Goal: Transaction & Acquisition: Purchase product/service

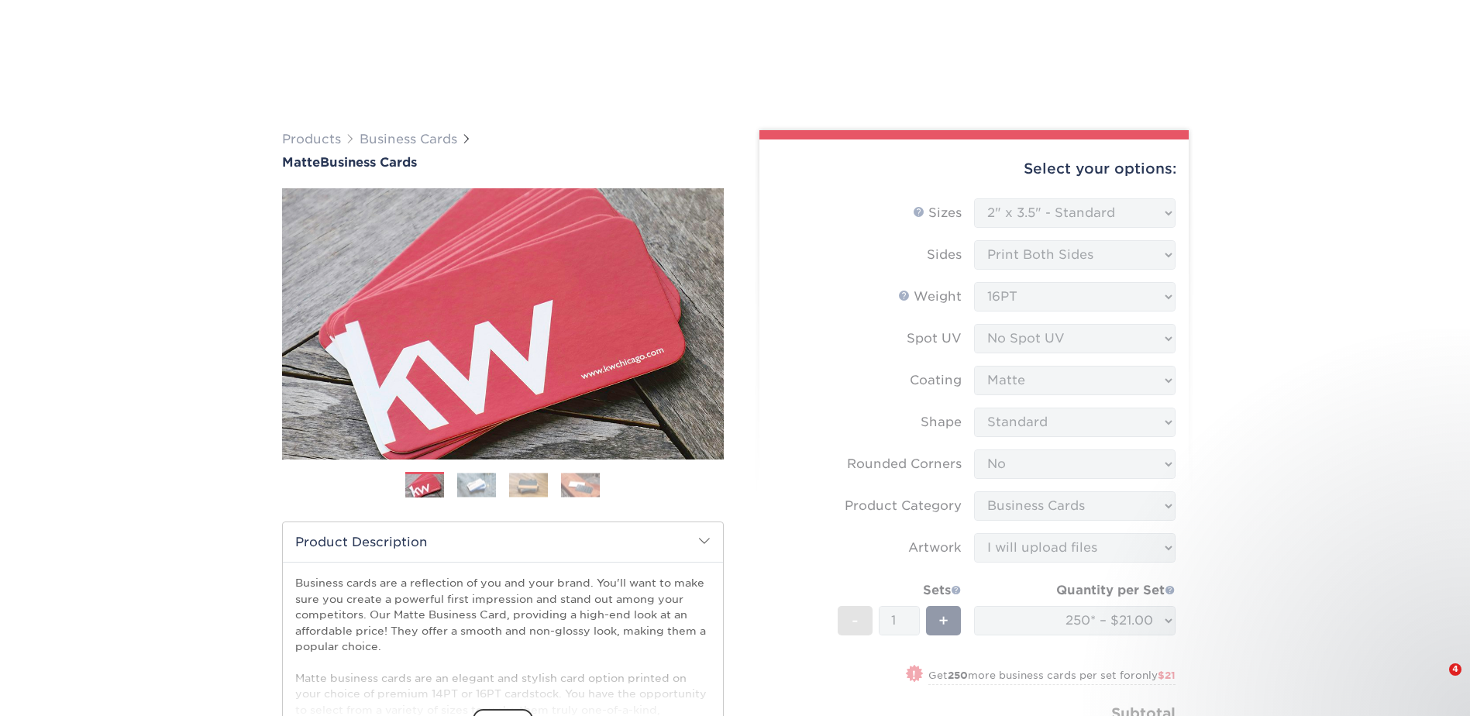
select select "2.00x3.50"
select select "0"
select select "3b5148f1-0588-4f88-a218-97bcfdce65c1"
select select "upload"
select select "250* – $21.00"
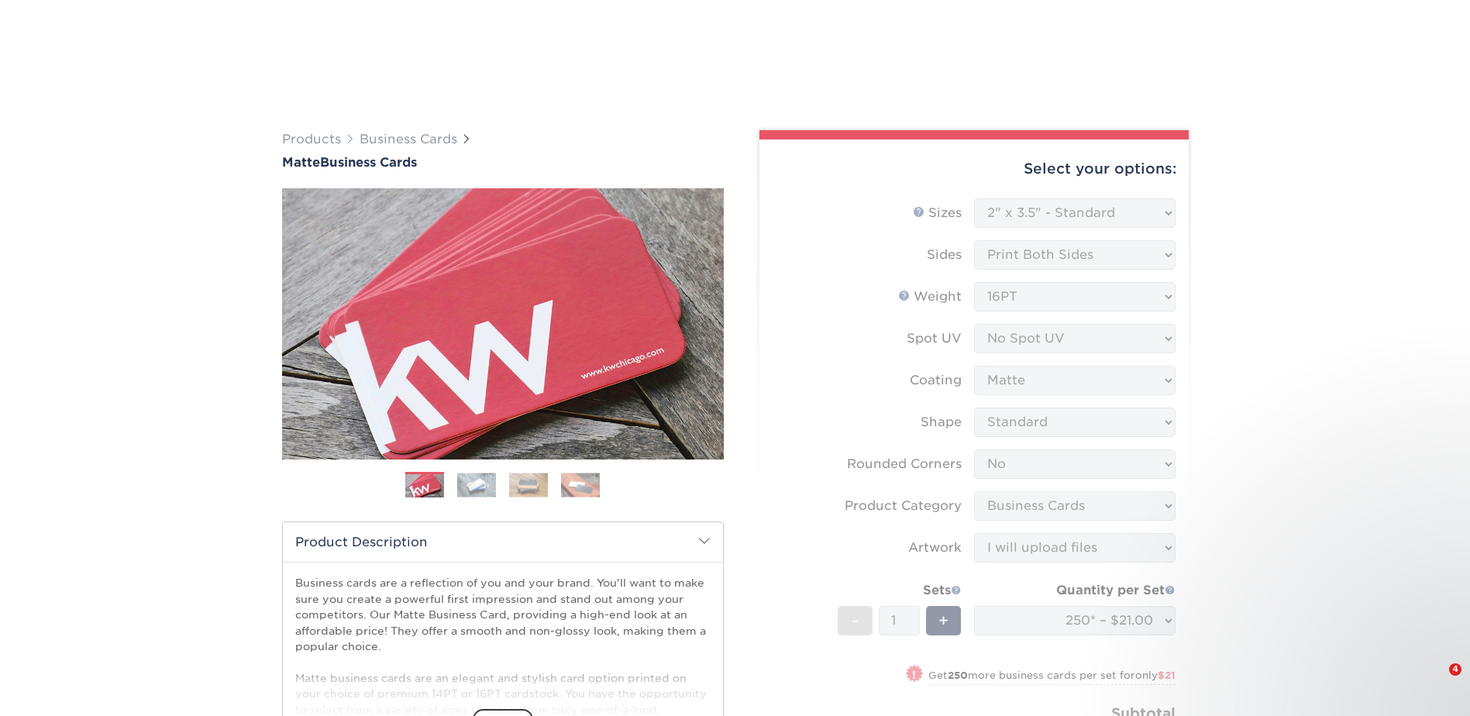
select select "23721297-b68b-4846-ba83-3171e6bd9d78"
select select "271926"
select select "240587"
select select "03"
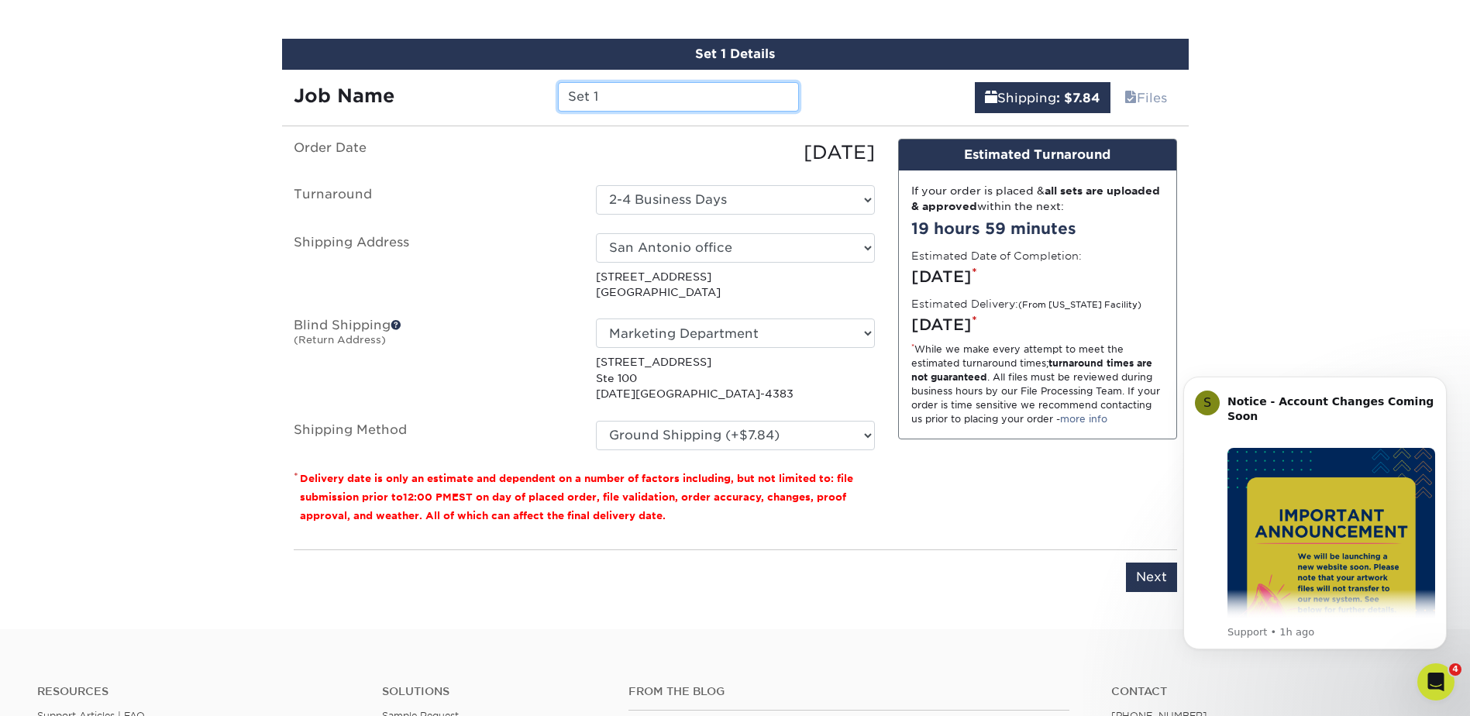
click at [674, 98] on input "Set 1" at bounding box center [678, 96] width 241 height 29
drag, startPoint x: 674, startPoint y: 98, endPoint x: 490, endPoint y: 100, distance: 183.7
click at [490, 100] on div "Job Name Set 1" at bounding box center [546, 96] width 529 height 29
click at [658, 90] on input "[PERSON_NAME]" at bounding box center [678, 96] width 241 height 29
type input "[PERSON_NAME] Business Cards"
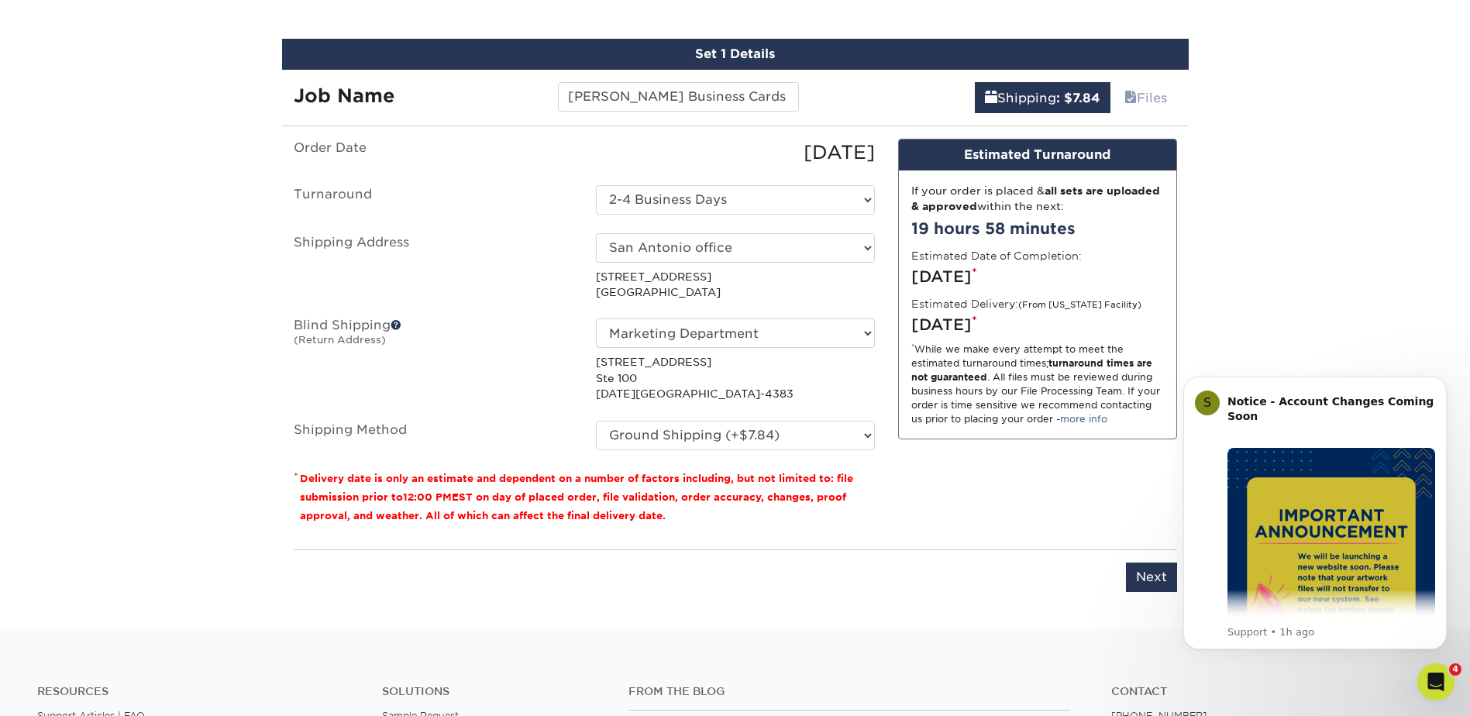
click at [850, 90] on div "Shipping : $7.84 Files" at bounding box center [1000, 91] width 378 height 43
click at [748, 84] on input "[PERSON_NAME] Business Cards" at bounding box center [678, 96] width 241 height 29
click at [783, 95] on input "[PERSON_NAME] Business Cards" at bounding box center [678, 96] width 241 height 29
click at [790, 95] on input "[PERSON_NAME] Business Cards" at bounding box center [678, 96] width 241 height 29
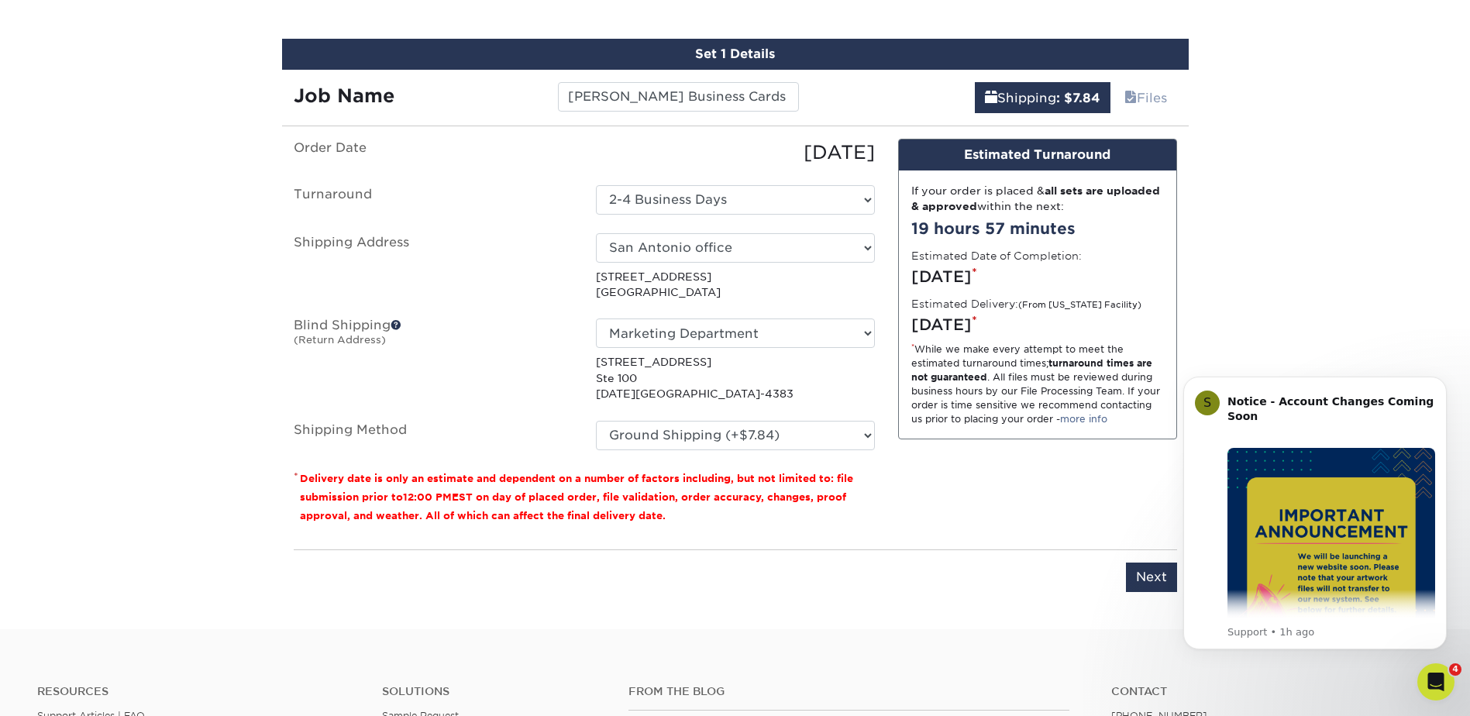
drag, startPoint x: 1357, startPoint y: 248, endPoint x: 1364, endPoint y: 240, distance: 10.4
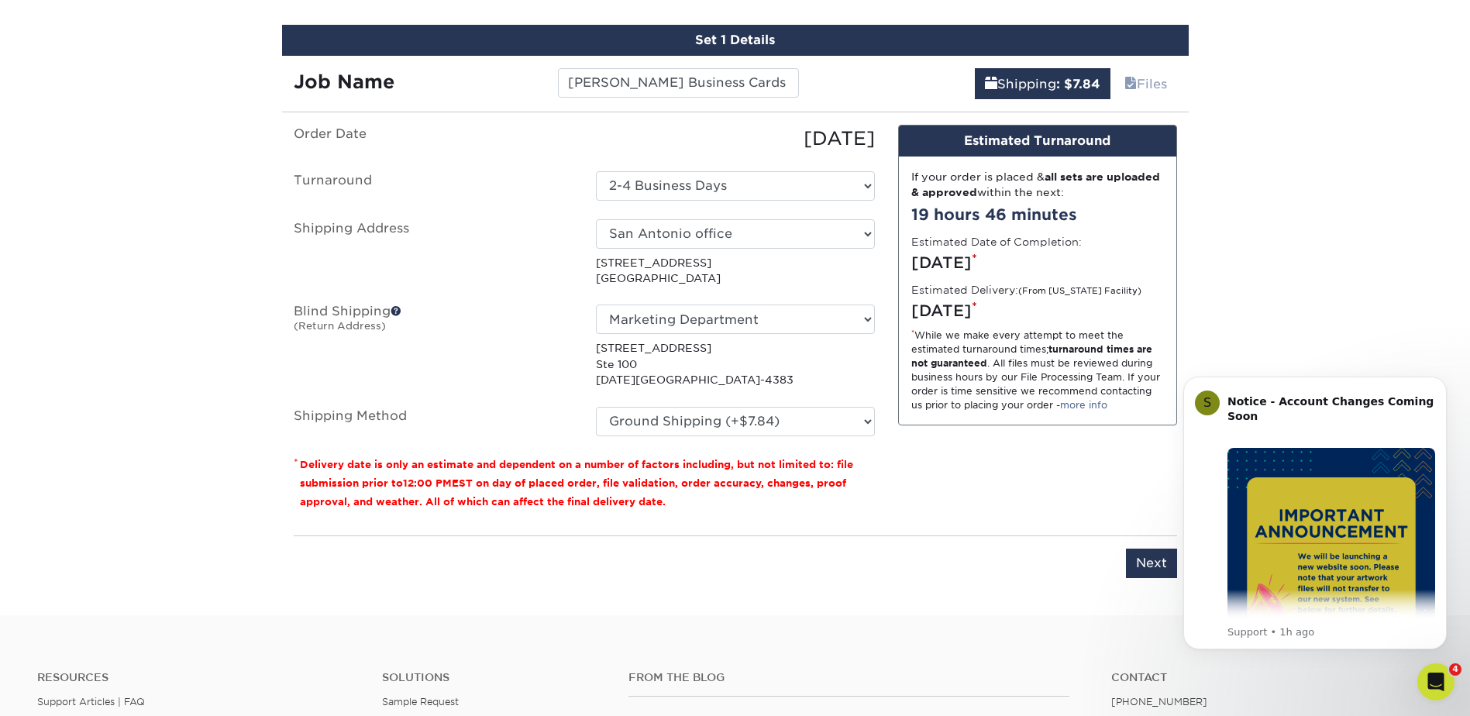
scroll to position [884, 0]
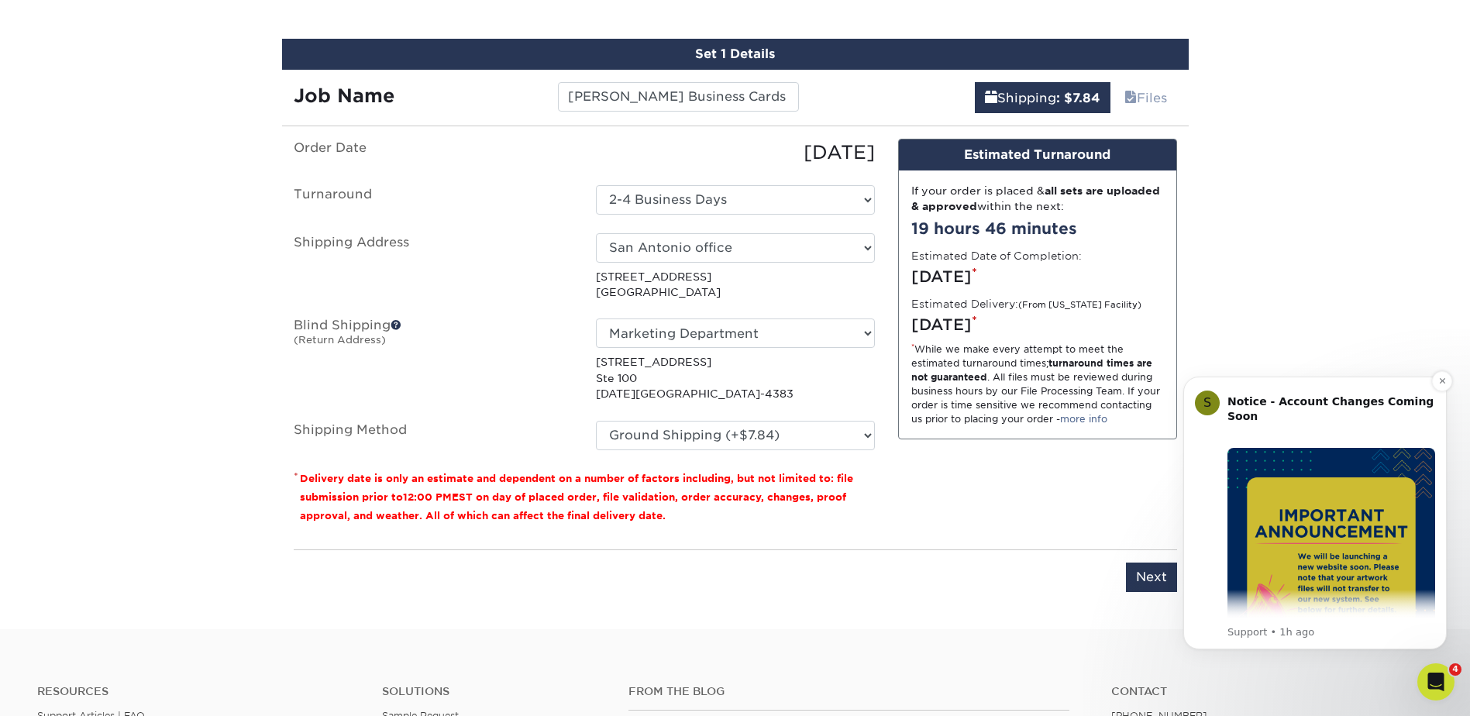
click at [1356, 591] on img "Message content" at bounding box center [1332, 552] width 208 height 208
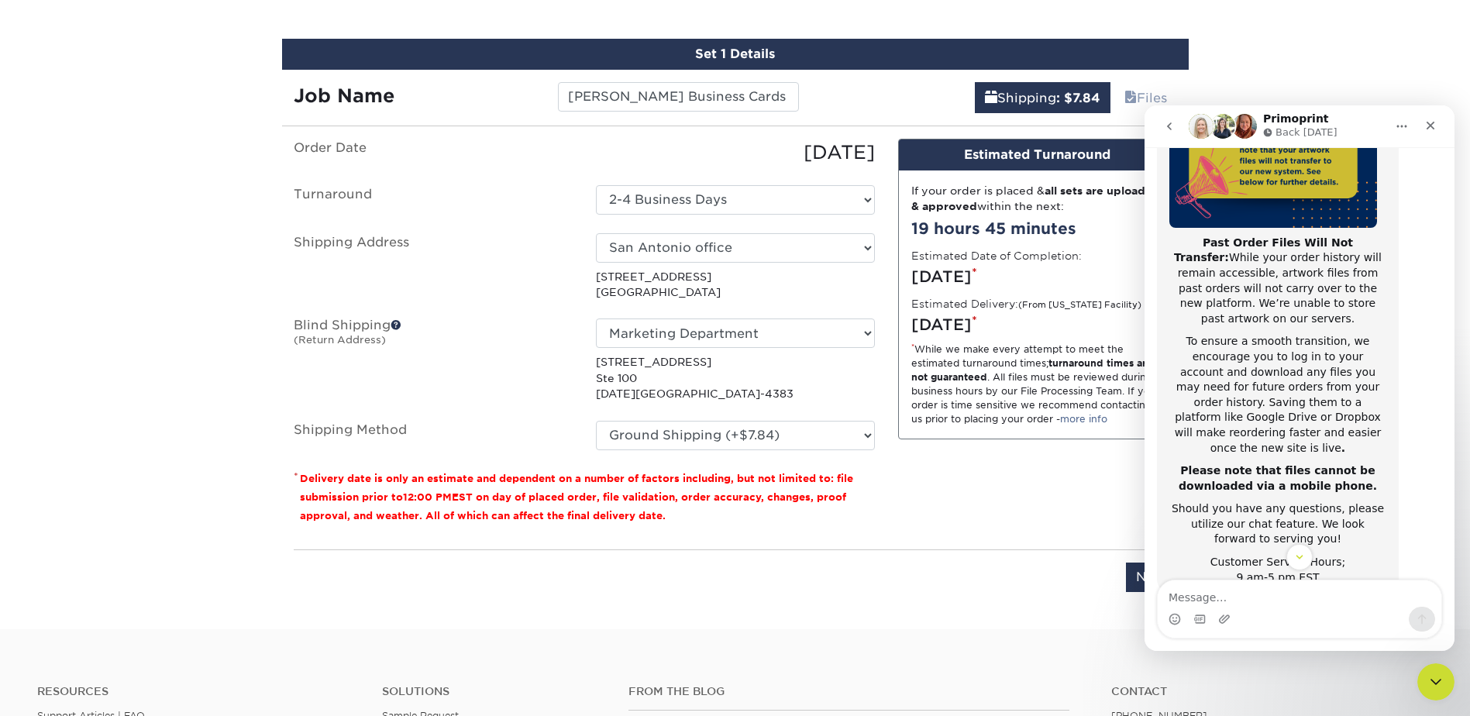
scroll to position [246, 0]
click at [1425, 120] on icon "Close" at bounding box center [1431, 125] width 12 height 12
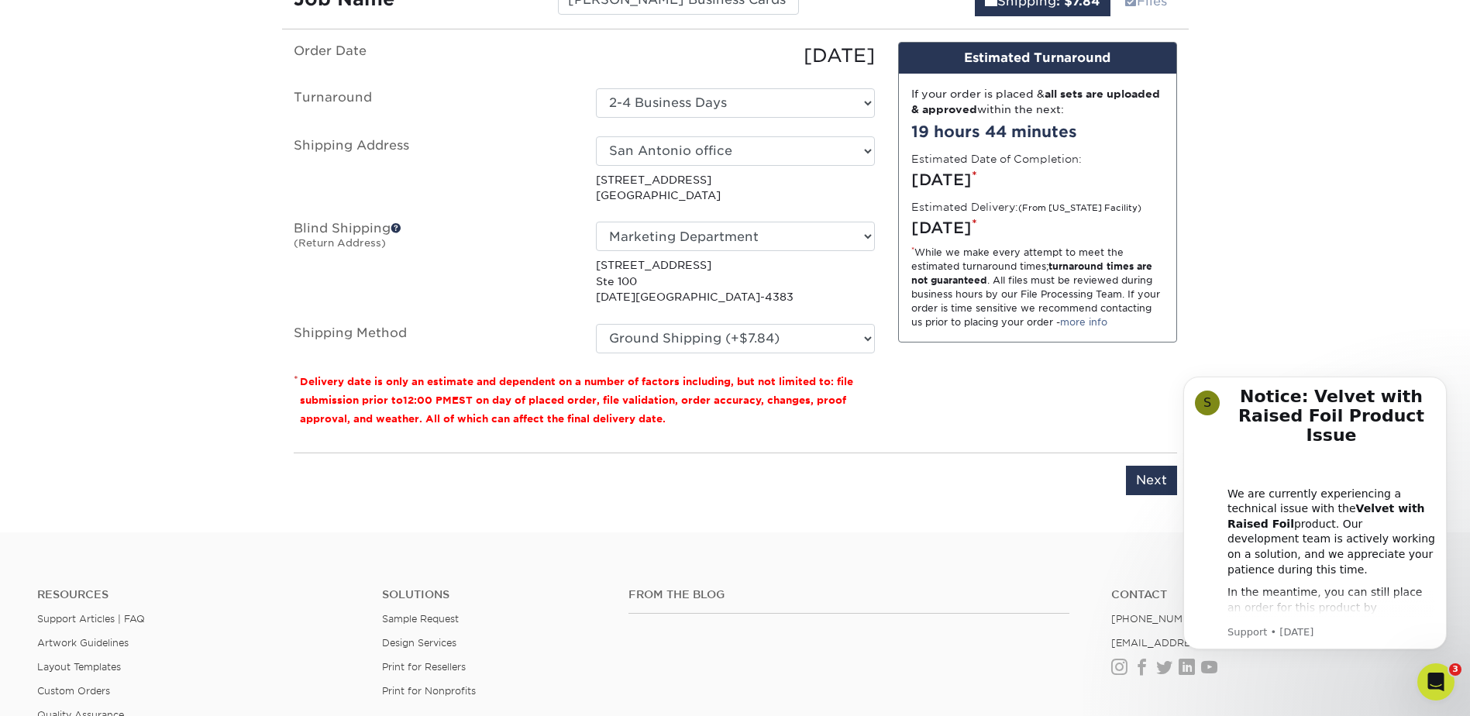
scroll to position [988, 0]
